Goal: Information Seeking & Learning: Learn about a topic

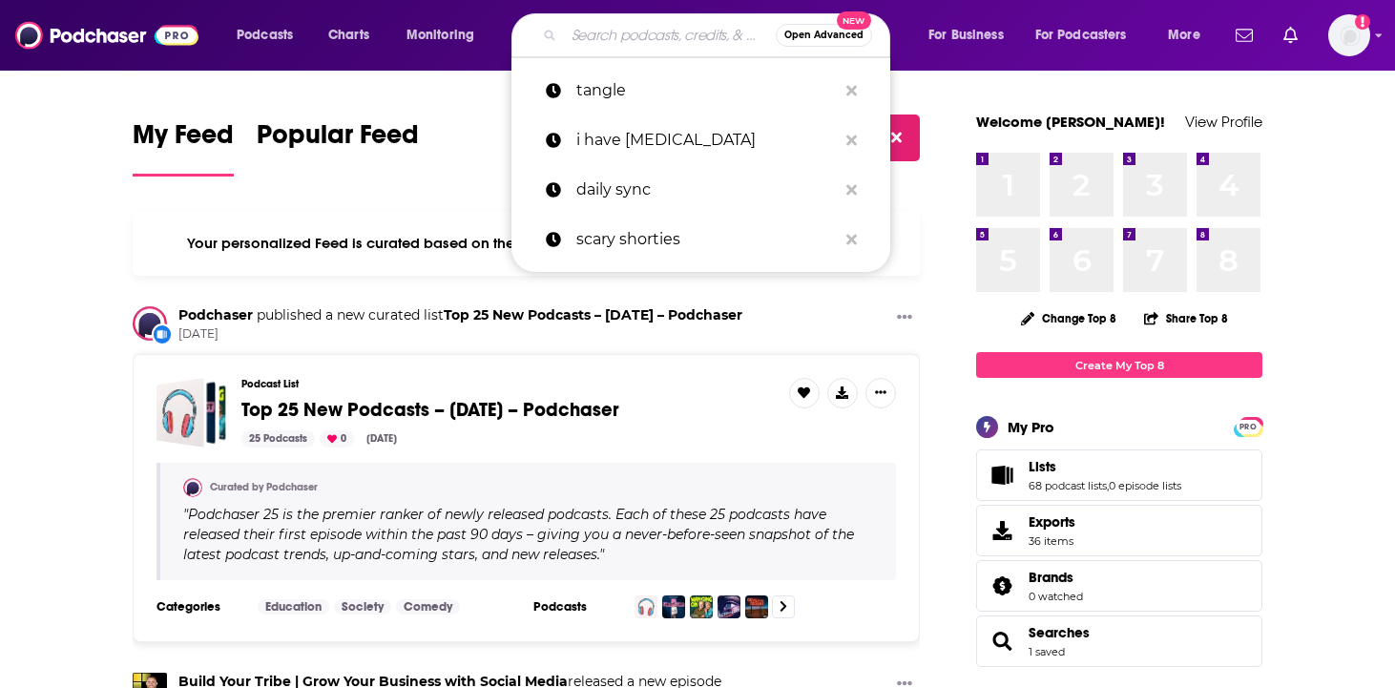
click at [633, 35] on input "Search podcasts, credits, & more..." at bounding box center [670, 35] width 212 height 31
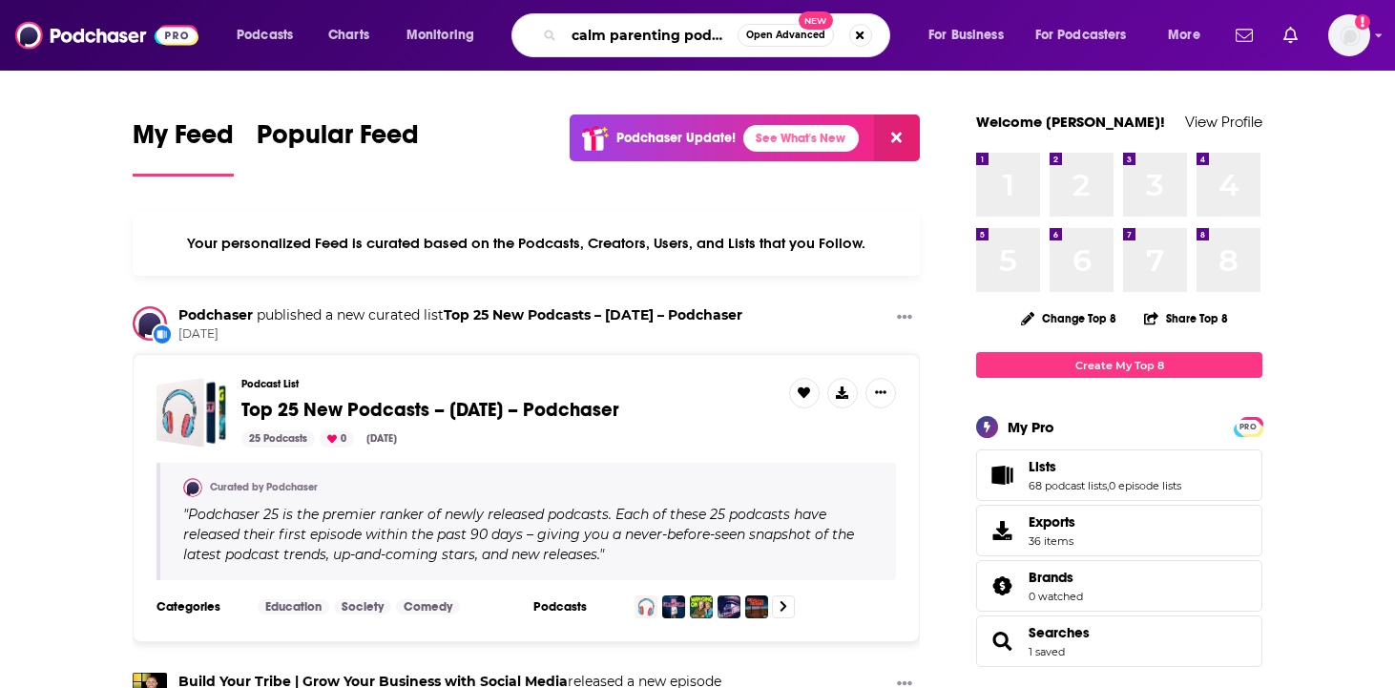
scroll to position [0, 10]
type input "calm parenting podcast"
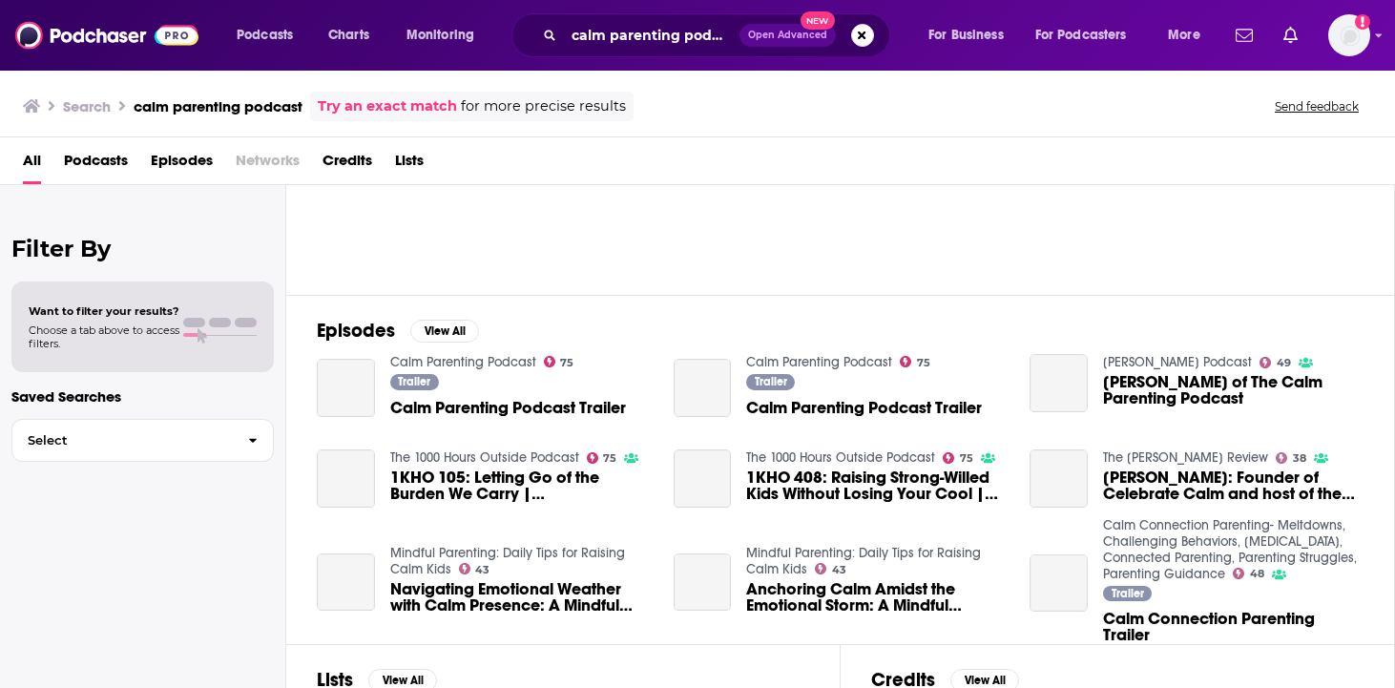
scroll to position [157, 0]
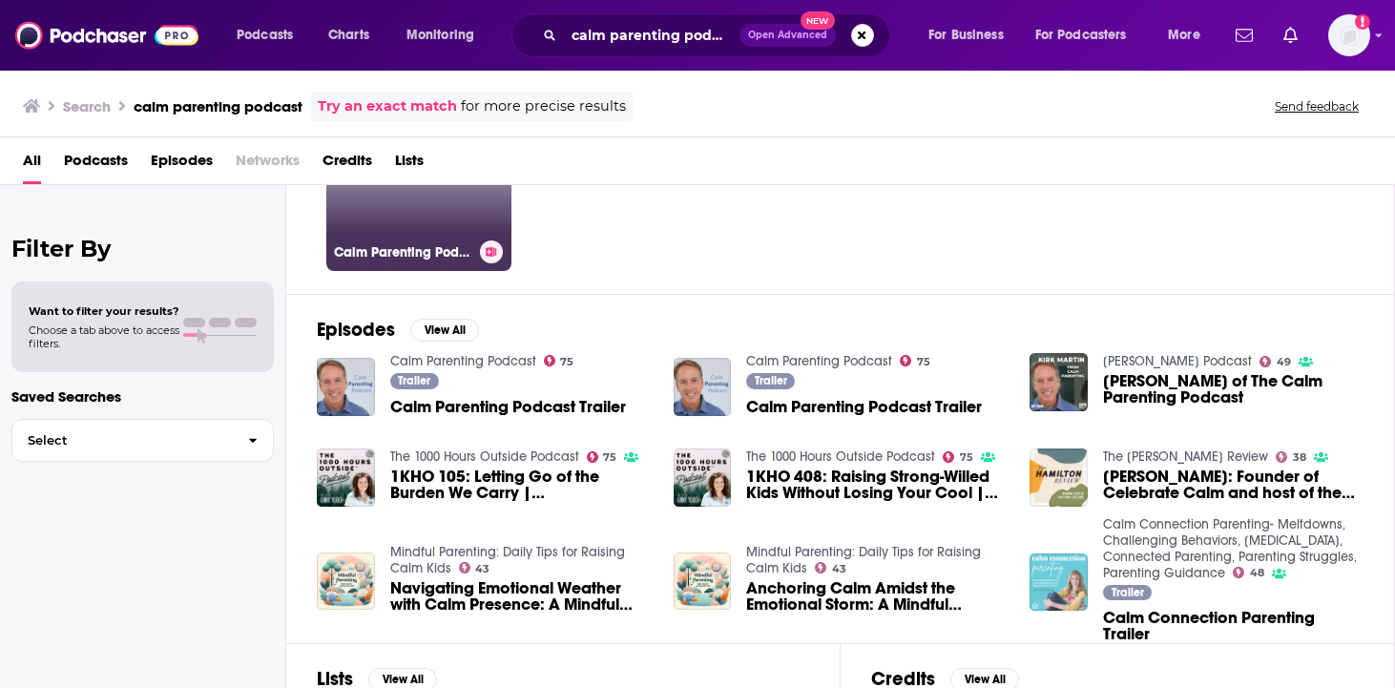
click at [356, 252] on h3 "Calm Parenting Podcast" at bounding box center [403, 252] width 138 height 16
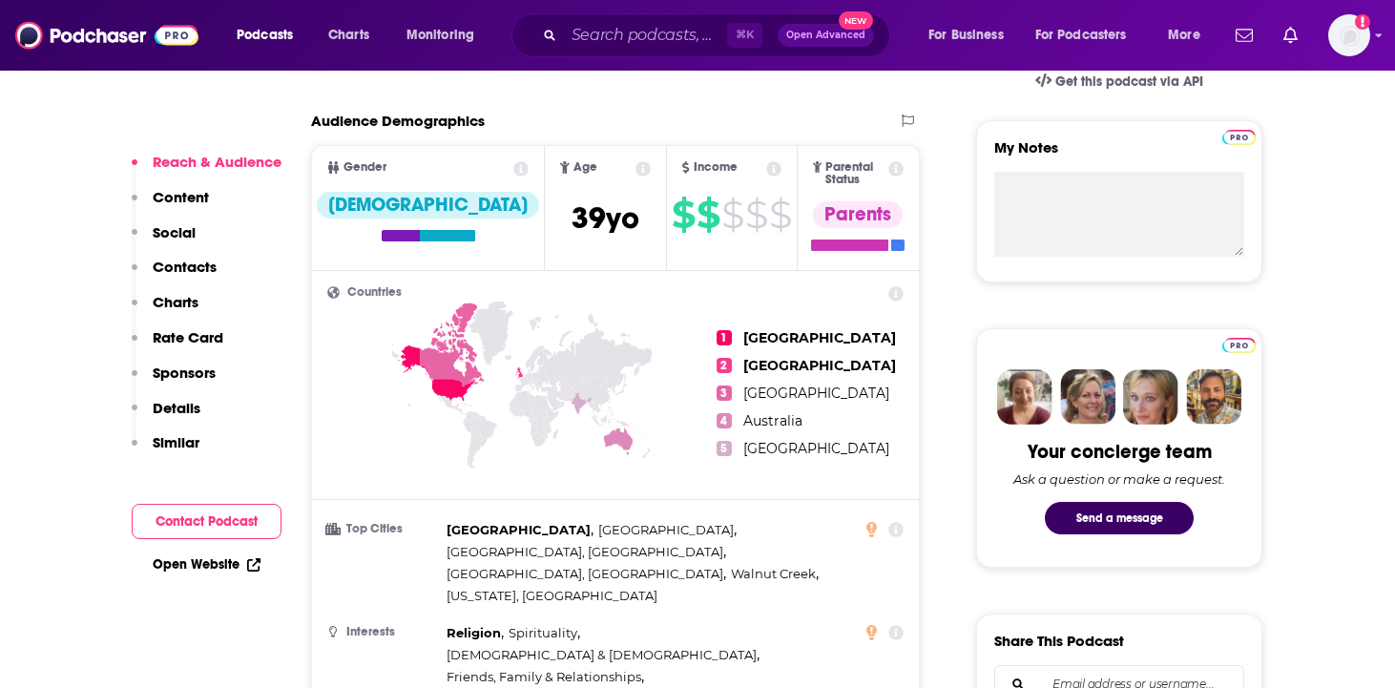
scroll to position [656, 0]
